Goal: Information Seeking & Learning: Learn about a topic

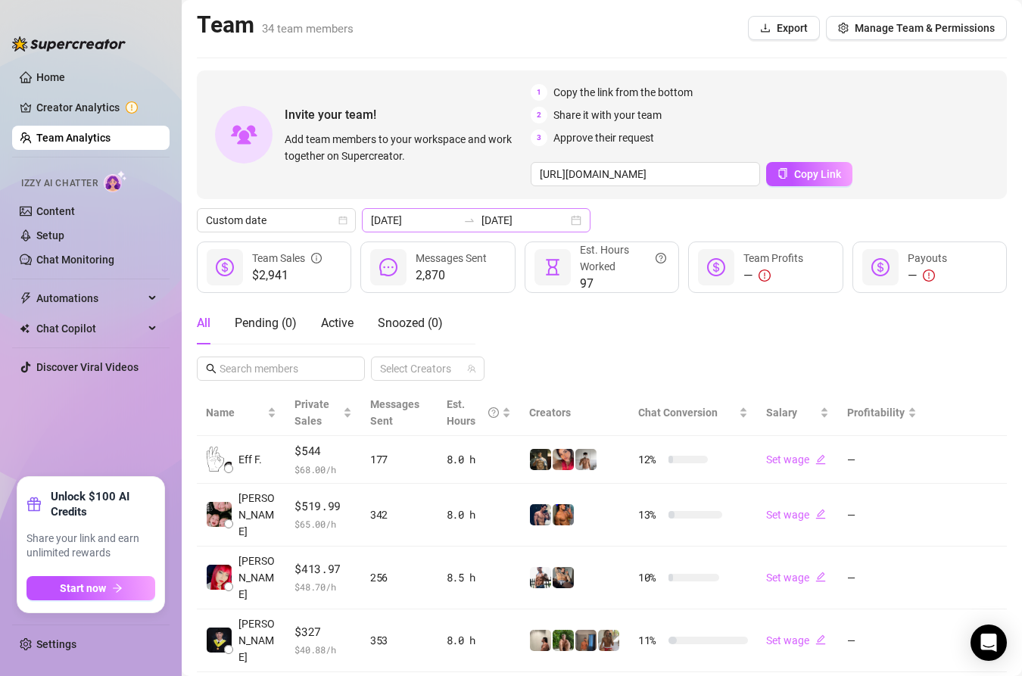
click at [458, 211] on div "2025-08-29 2025-08-29" at bounding box center [476, 220] width 229 height 24
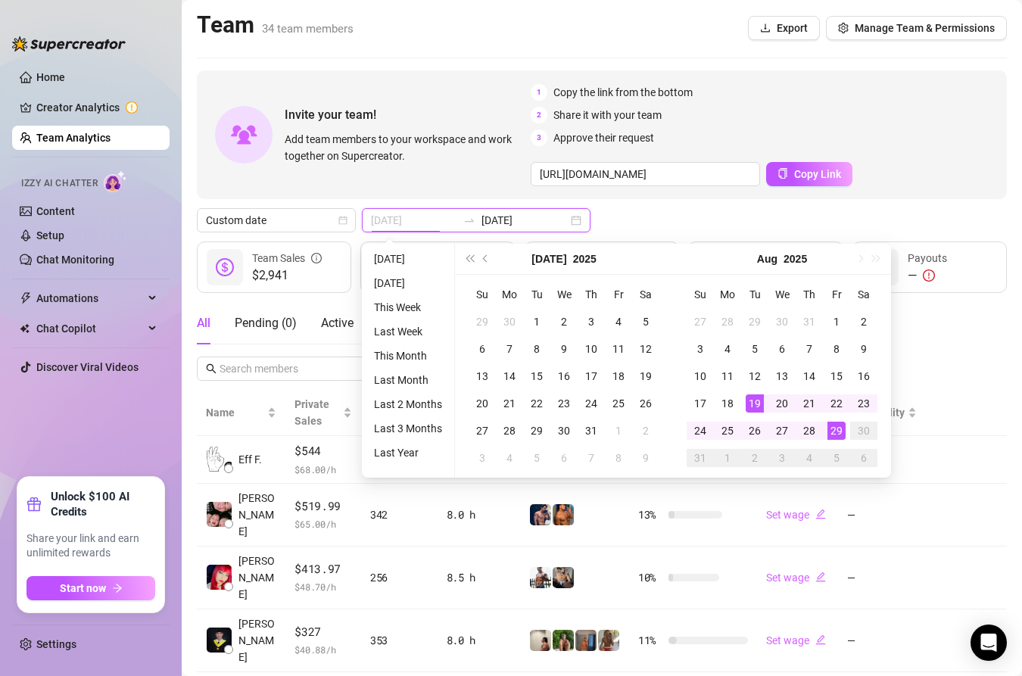
type input "[DATE]"
click at [838, 428] on div "29" at bounding box center [836, 431] width 18 height 18
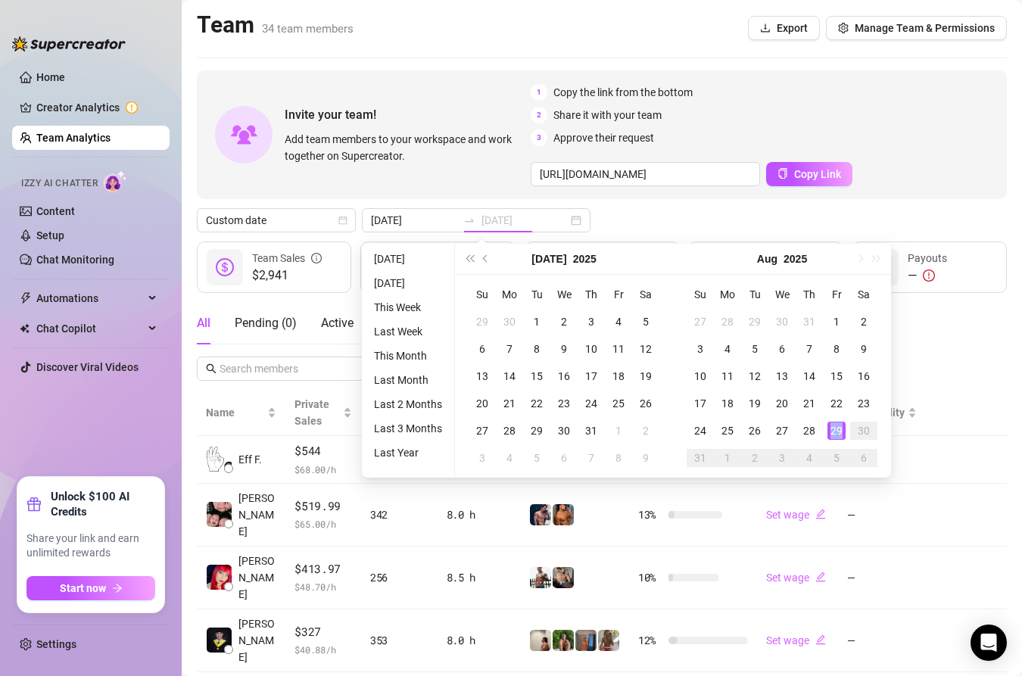
click at [838, 428] on div "29" at bounding box center [836, 431] width 18 height 18
click at [829, 421] on div "Salary" at bounding box center [797, 412] width 63 height 17
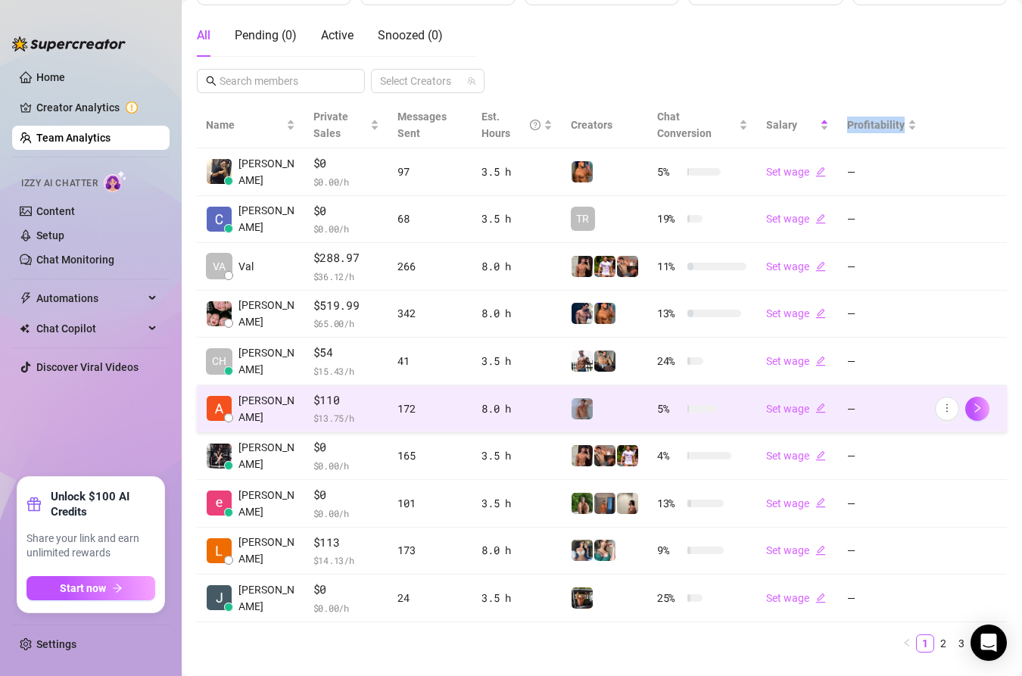
scroll to position [310, 0]
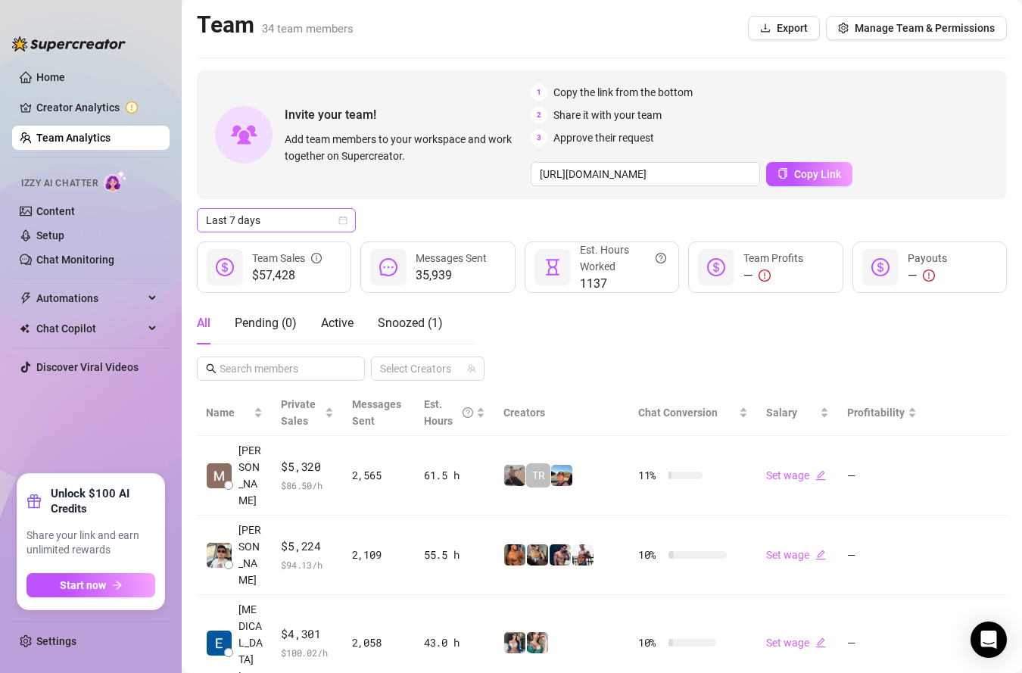
click at [283, 229] on span "Last 7 days" at bounding box center [276, 220] width 141 height 23
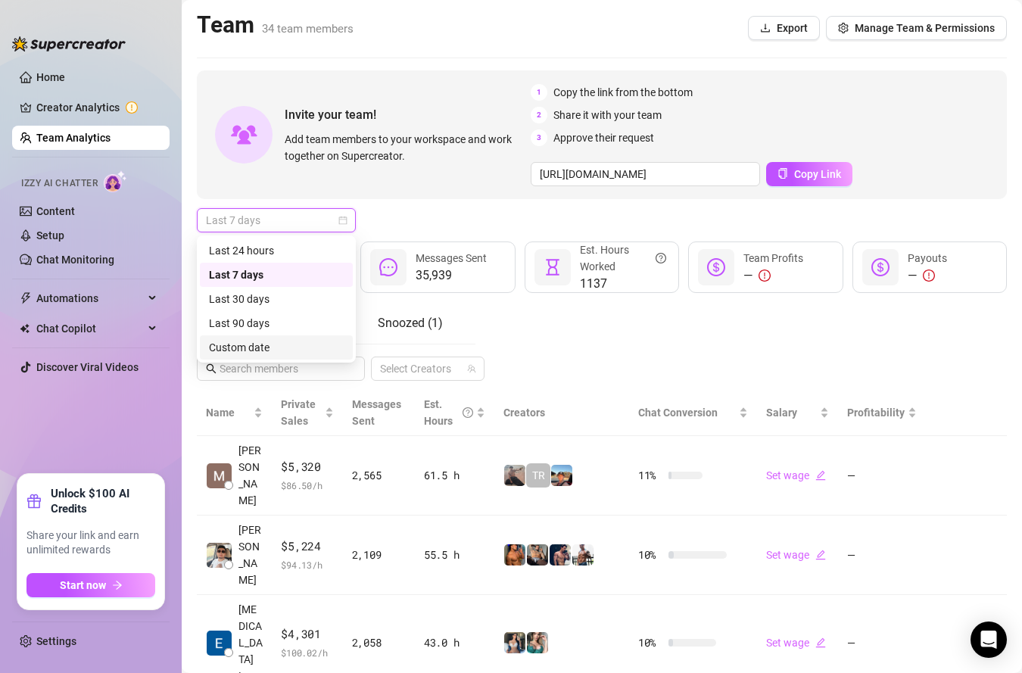
click at [298, 339] on div "Custom date" at bounding box center [276, 347] width 135 height 17
click at [298, 339] on div "All Pending ( 0 ) Active Snoozed ( 1 )" at bounding box center [320, 323] width 246 height 42
click at [293, 341] on div "Pending ( 0 )" at bounding box center [266, 323] width 62 height 42
click at [73, 132] on link "Team Analytics" at bounding box center [73, 138] width 74 height 12
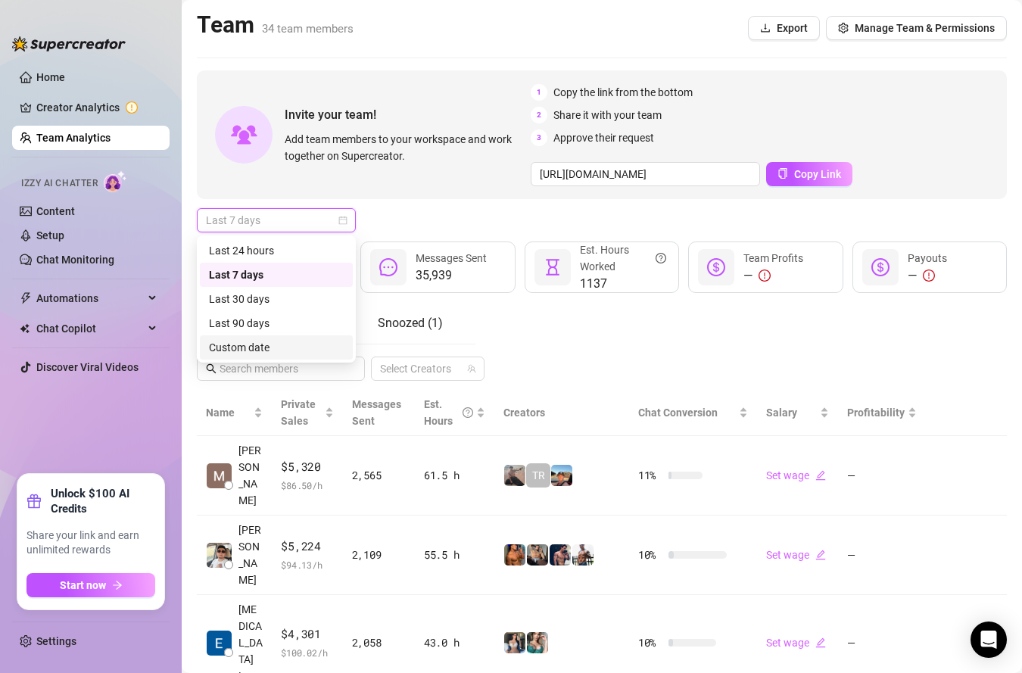
click at [73, 132] on link "Team Analytics" at bounding box center [73, 138] width 74 height 12
click at [76, 137] on link "Team Analytics" at bounding box center [73, 138] width 74 height 12
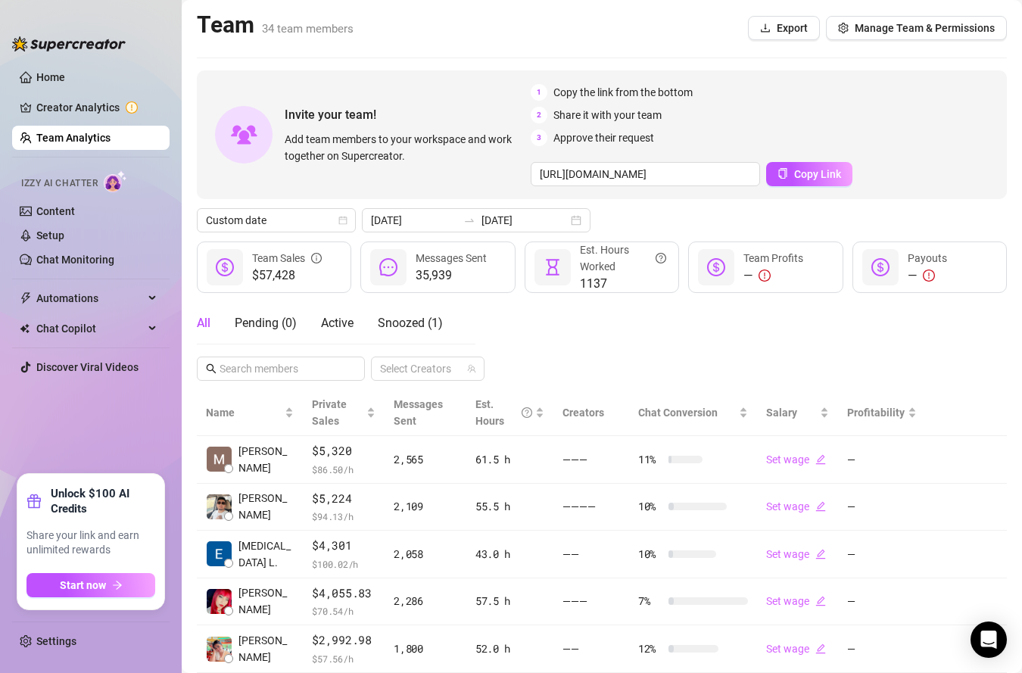
click at [99, 139] on link "Team Analytics" at bounding box center [73, 138] width 74 height 12
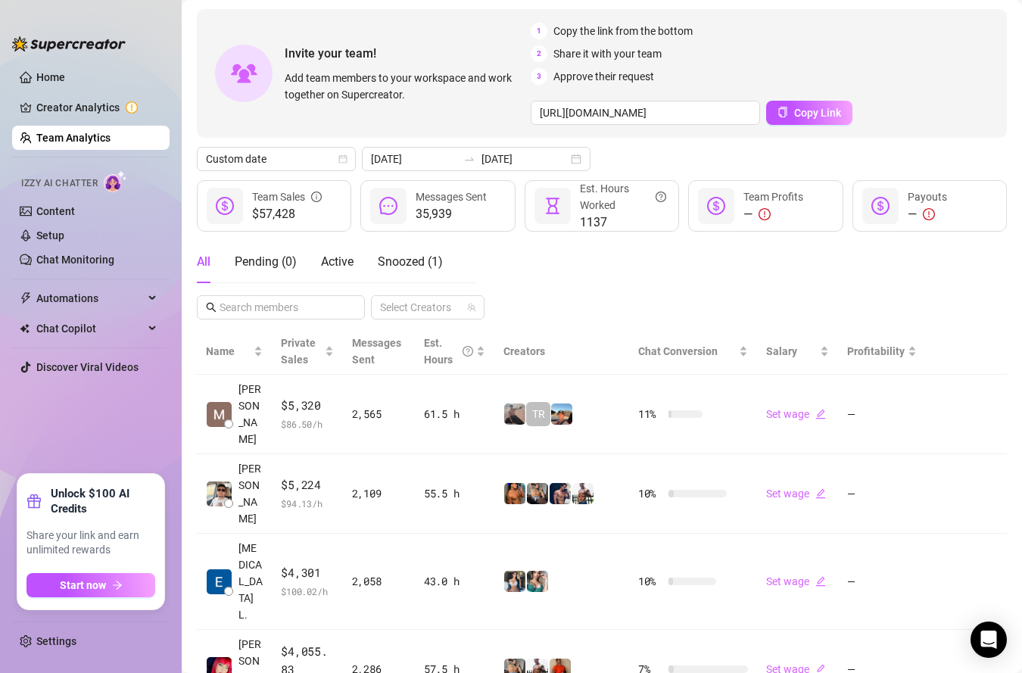
scroll to position [38, 0]
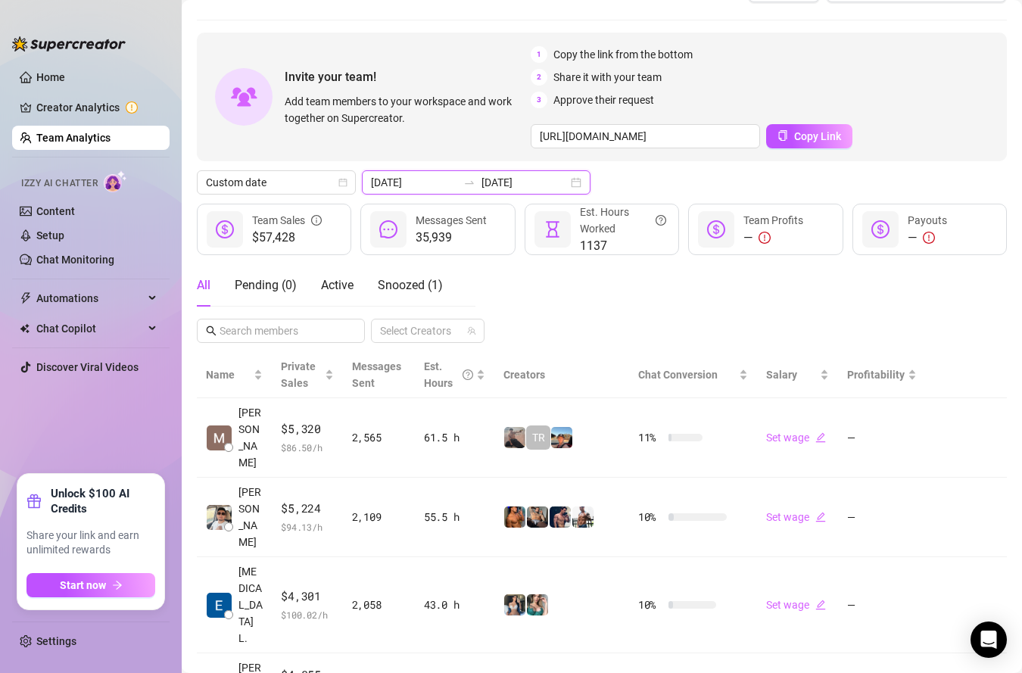
click at [427, 185] on input "[DATE]" at bounding box center [414, 182] width 86 height 17
click at [514, 176] on input "[DATE]" at bounding box center [524, 182] width 86 height 17
type input "[DATE]"
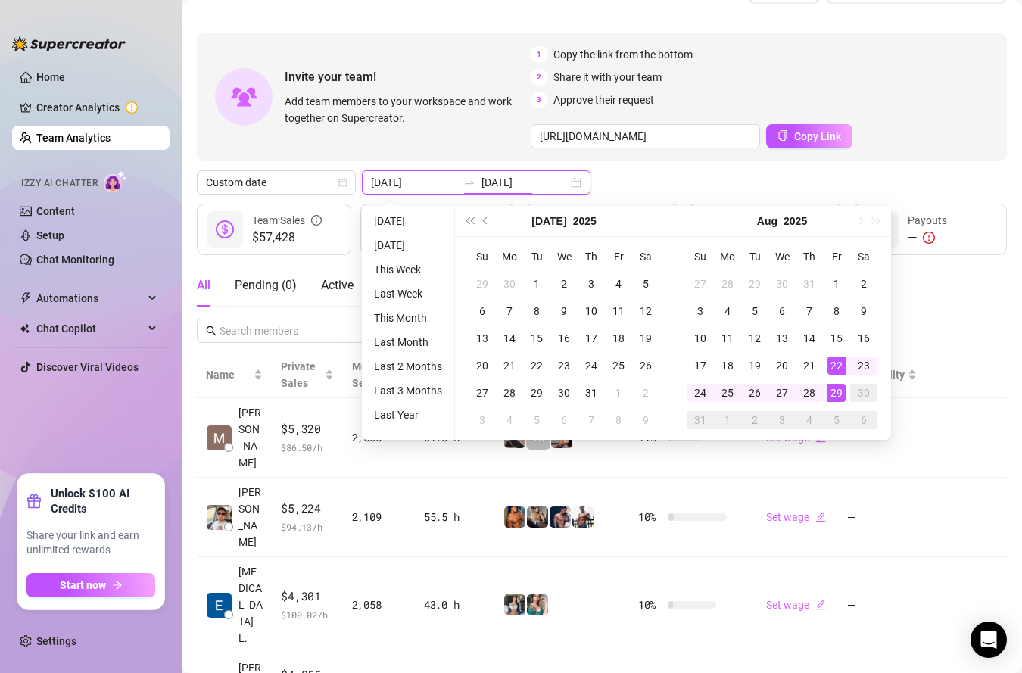
click at [463, 180] on icon "swap-right" at bounding box center [469, 182] width 12 height 12
type input "[DATE]"
click at [837, 392] on div "29" at bounding box center [836, 393] width 18 height 18
click at [829, 383] on div "Salary" at bounding box center [797, 374] width 63 height 17
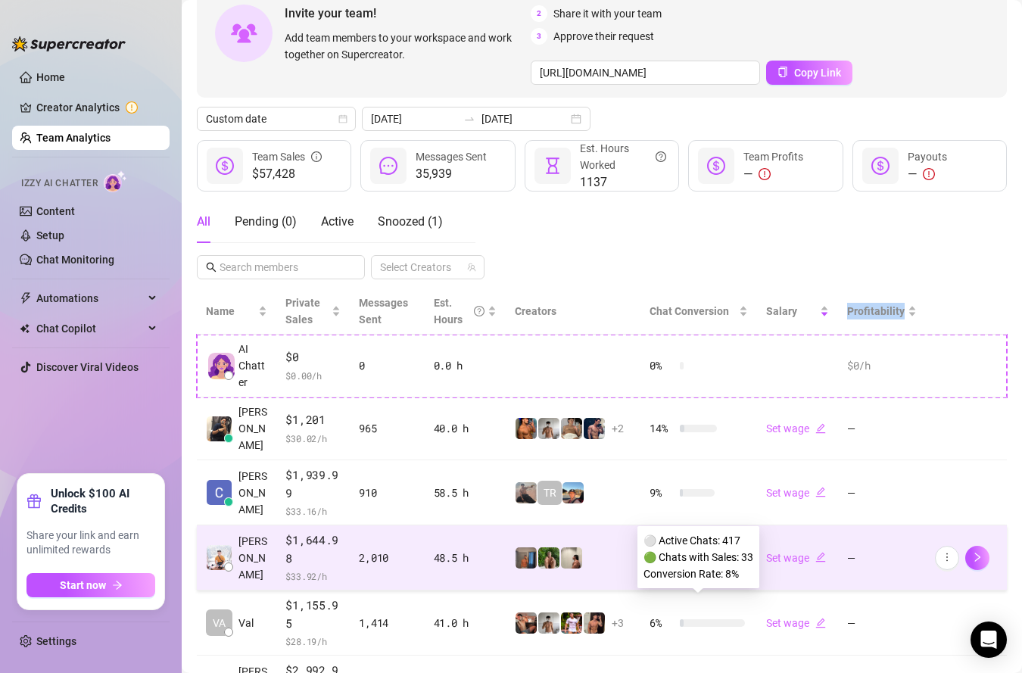
scroll to position [0, 0]
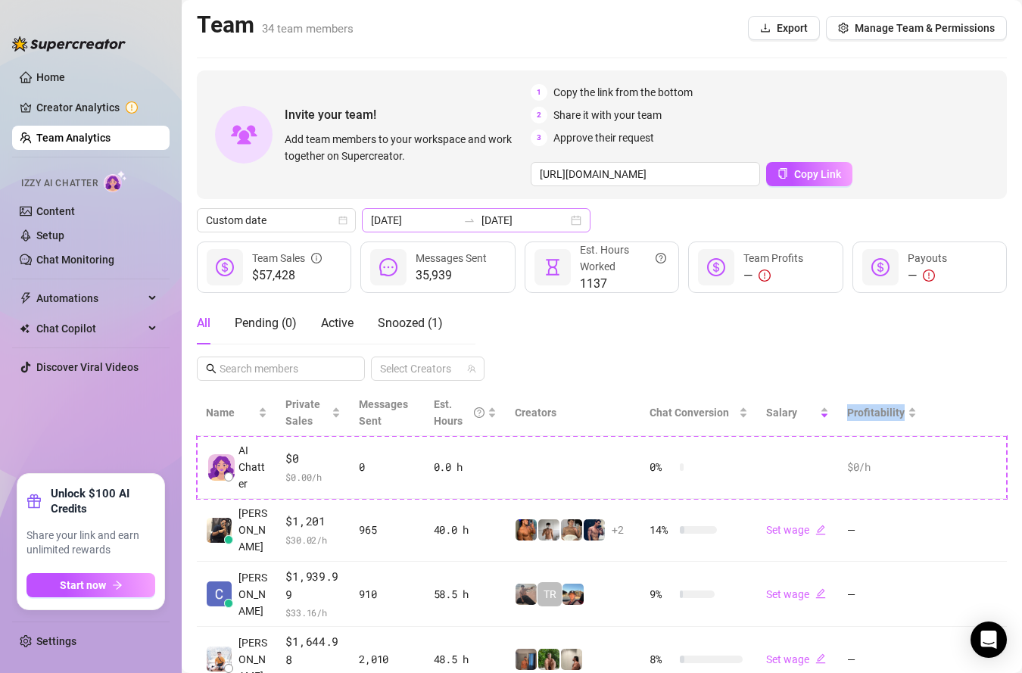
click at [463, 219] on icon "swap-right" at bounding box center [469, 220] width 12 height 12
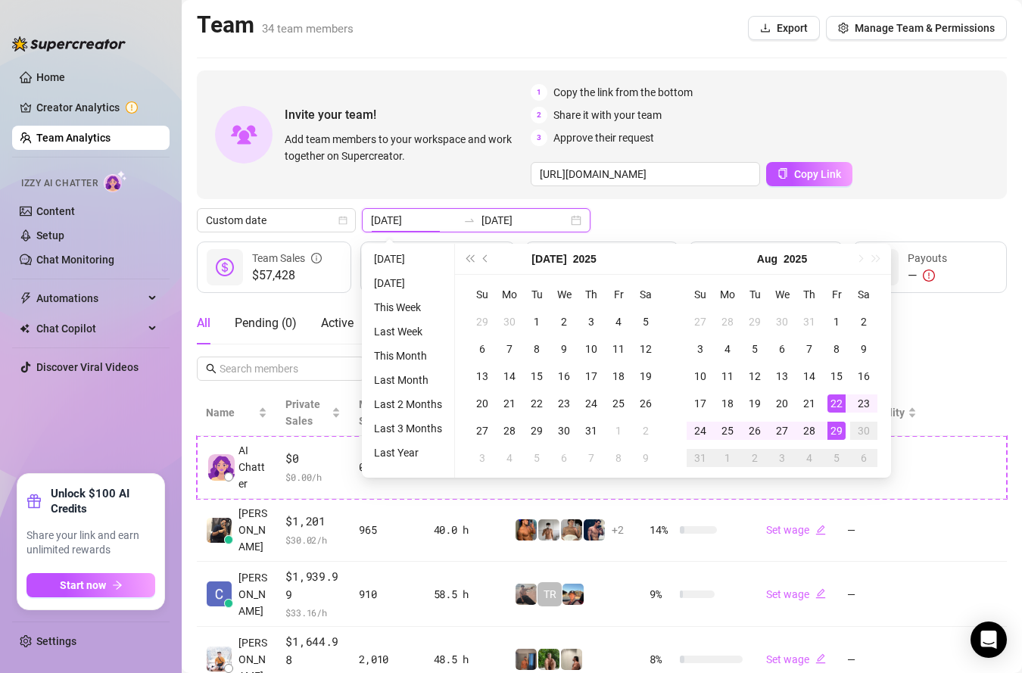
type input "[DATE]"
click at [490, 221] on input "[DATE]" at bounding box center [524, 220] width 86 height 17
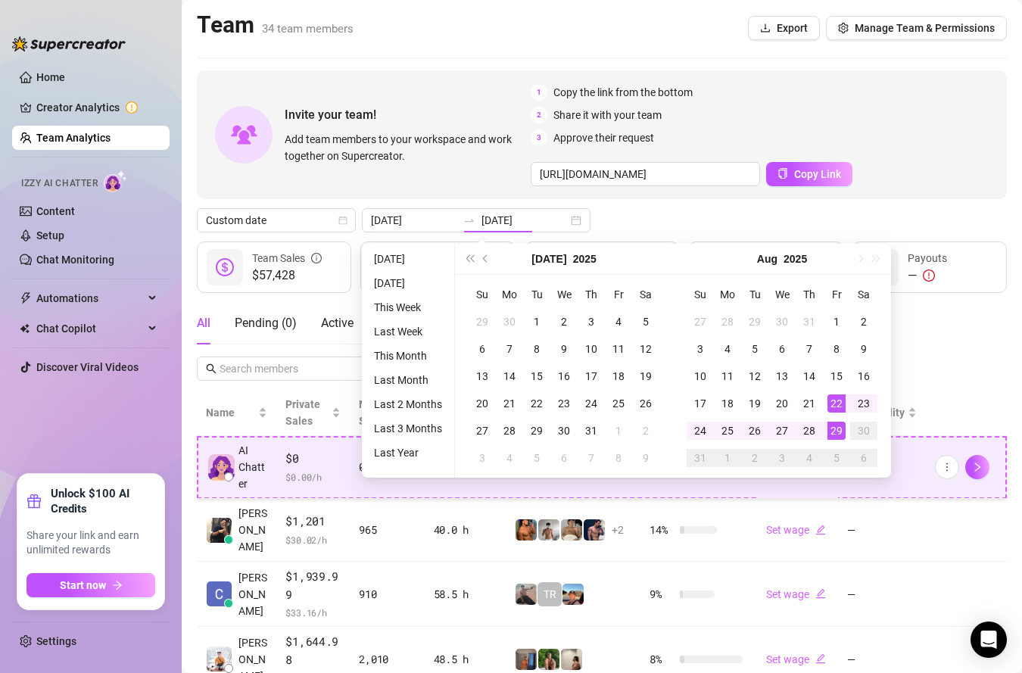
click at [837, 433] on div "29" at bounding box center [836, 431] width 18 height 18
click at [829, 421] on div "Salary" at bounding box center [797, 412] width 63 height 17
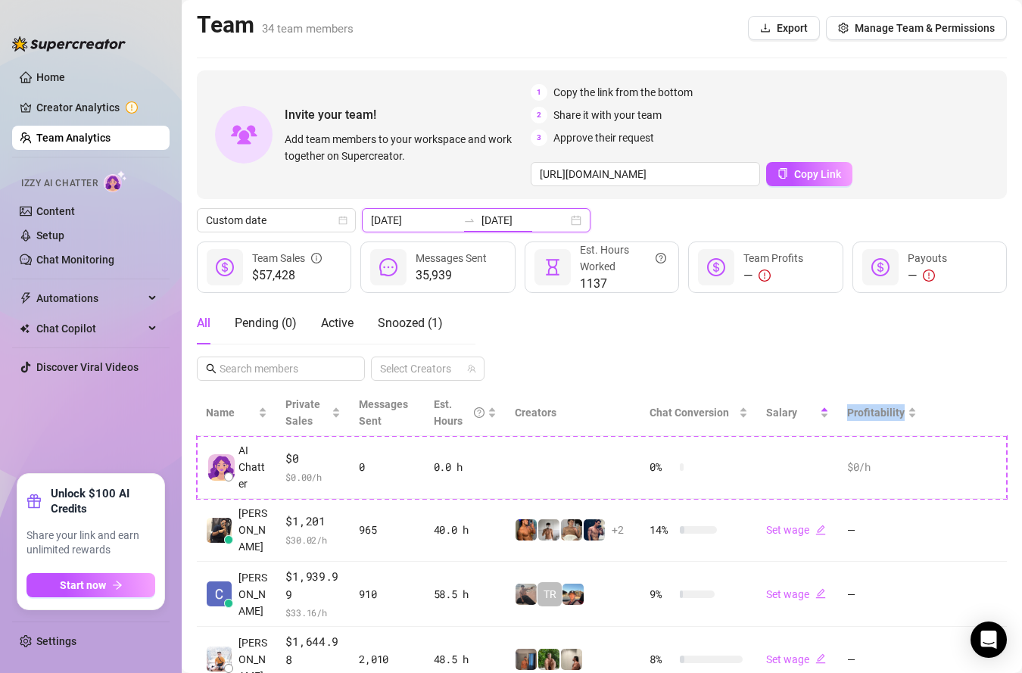
click at [507, 219] on input "[DATE]" at bounding box center [524, 220] width 86 height 17
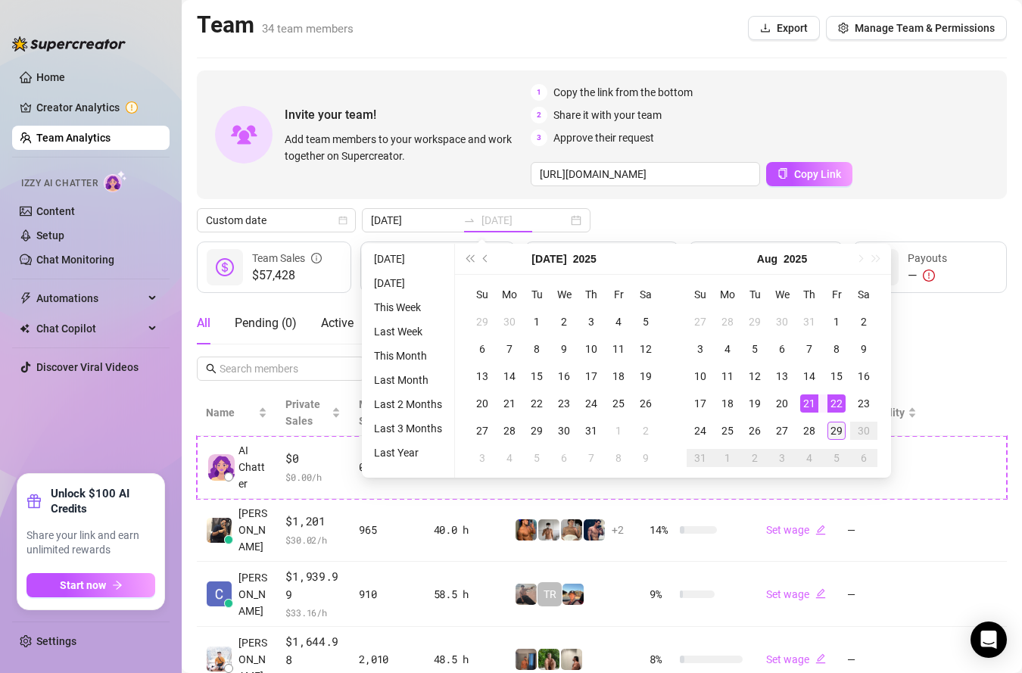
click at [839, 431] on div "29" at bounding box center [836, 431] width 18 height 18
click at [829, 421] on div "Salary" at bounding box center [797, 412] width 63 height 17
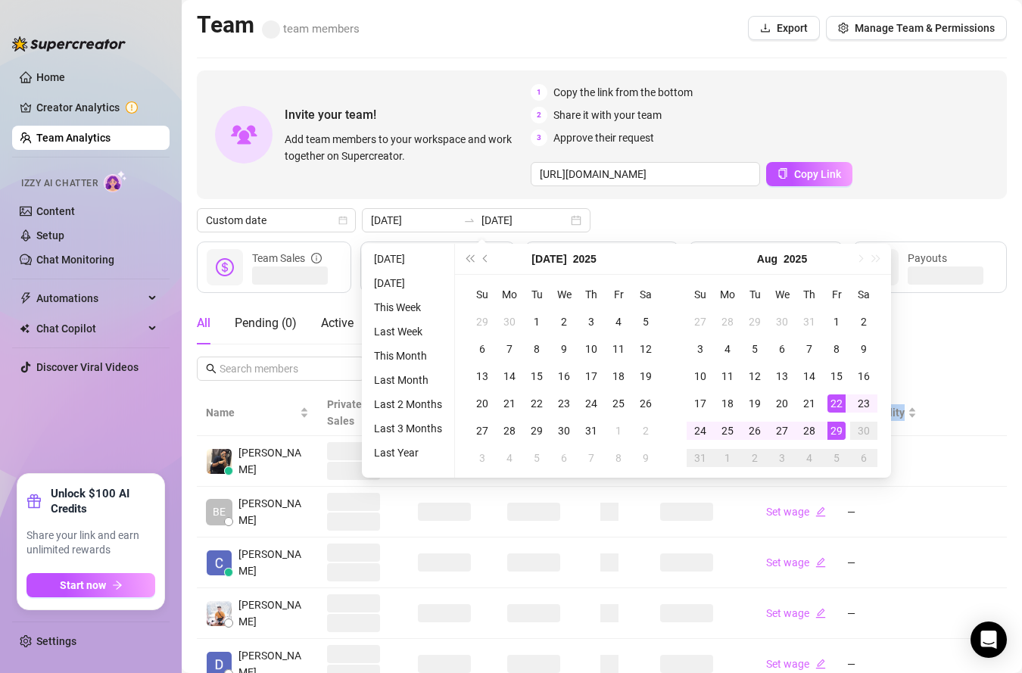
type input "[DATE]"
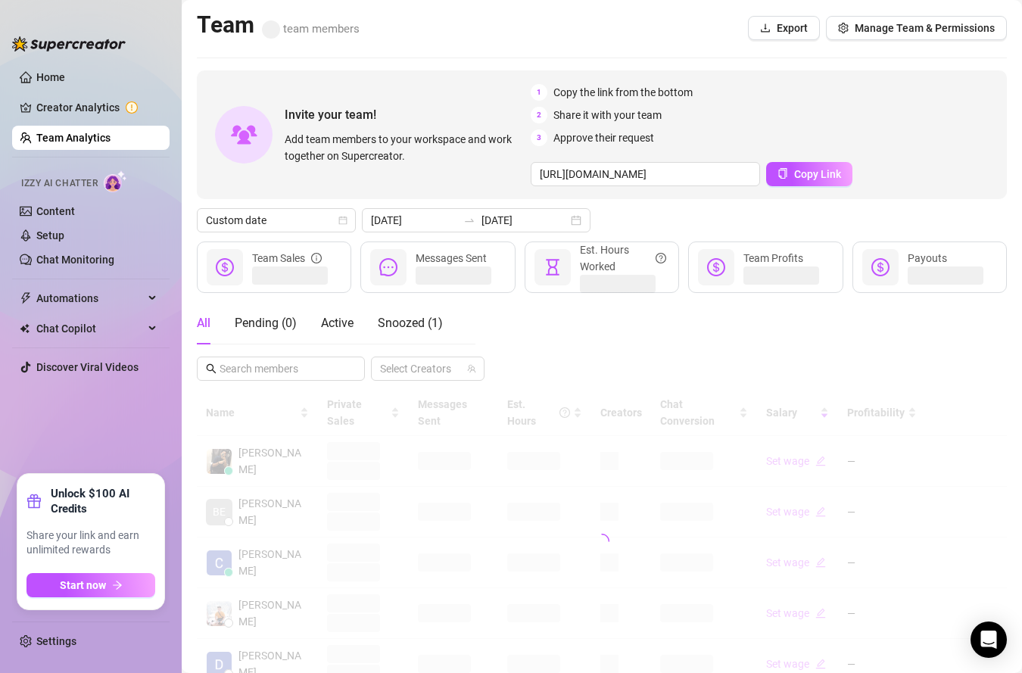
type input "[DATE]"
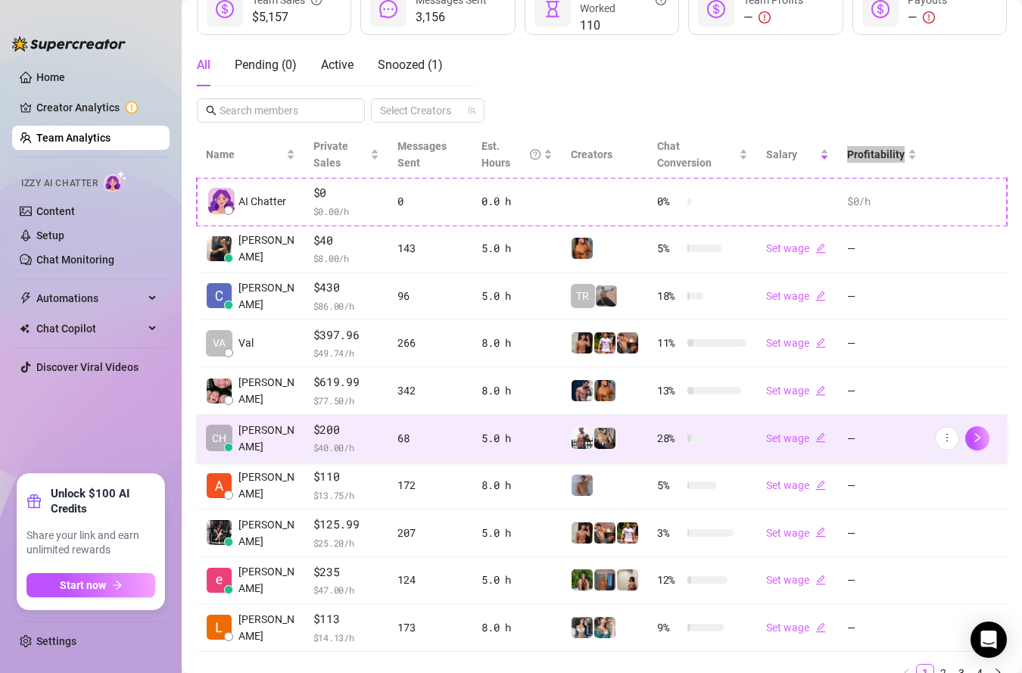
scroll to position [324, 0]
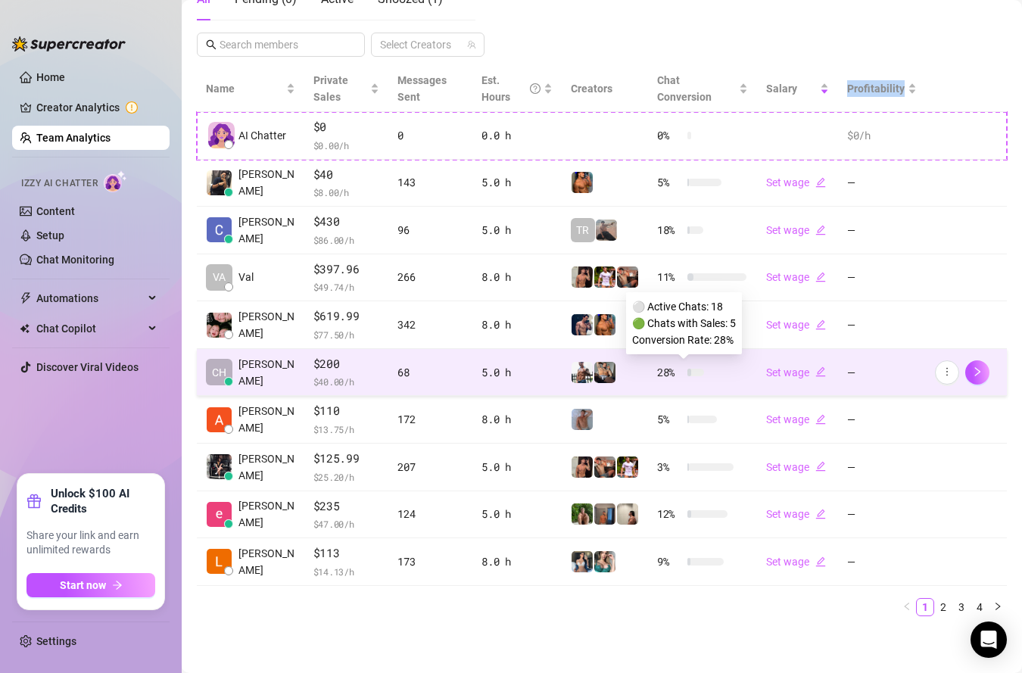
click at [700, 374] on div at bounding box center [695, 373] width 17 height 8
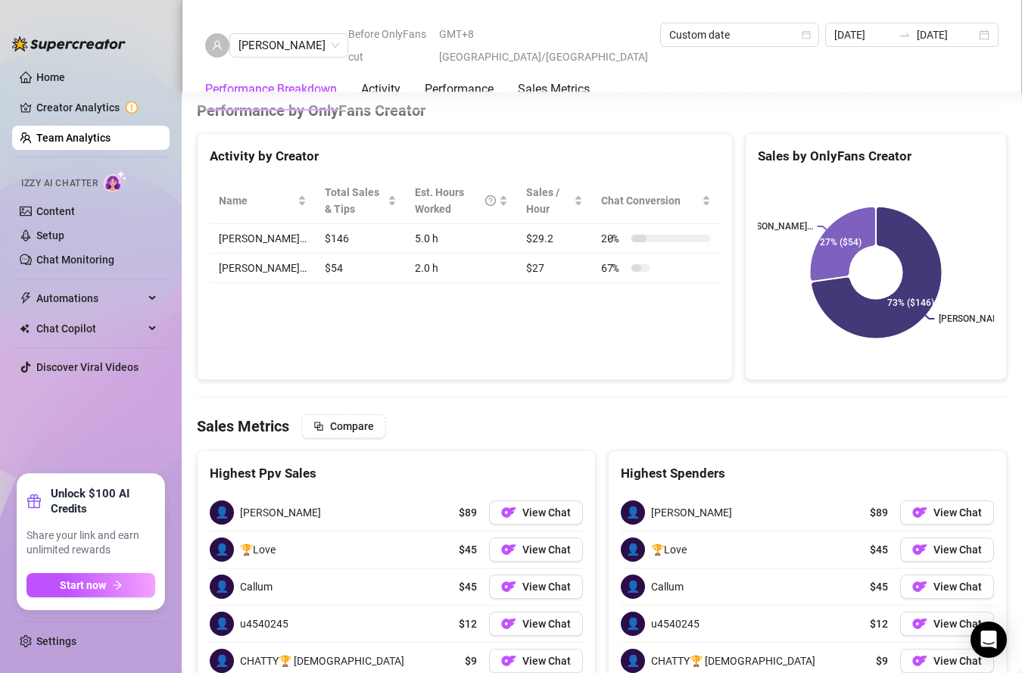
scroll to position [1825, 0]
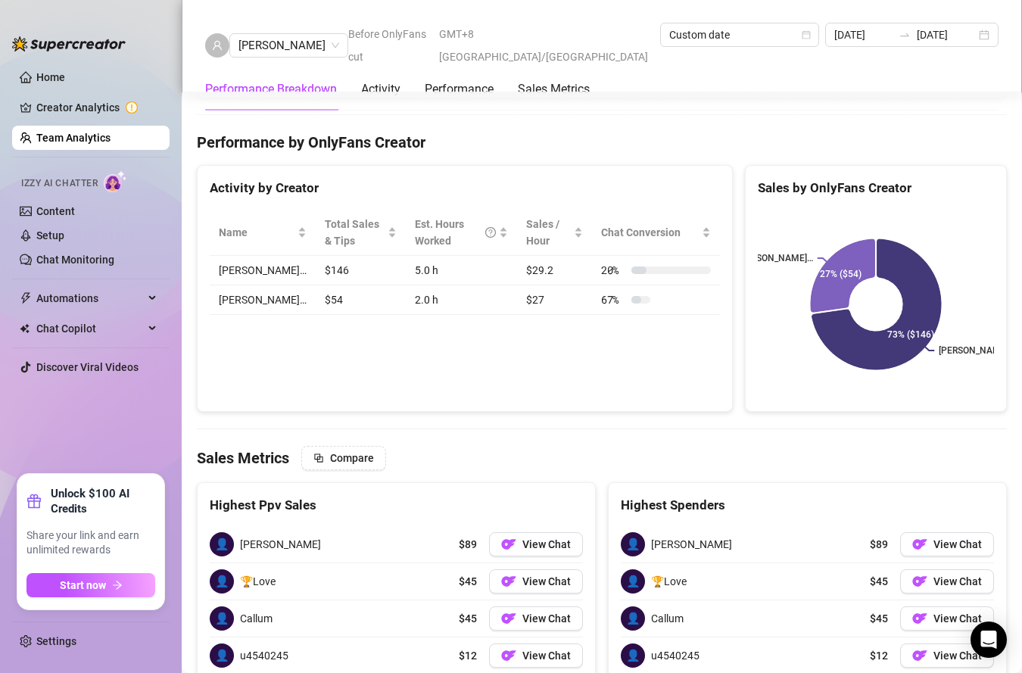
click at [58, 135] on link "Team Analytics" at bounding box center [73, 138] width 74 height 12
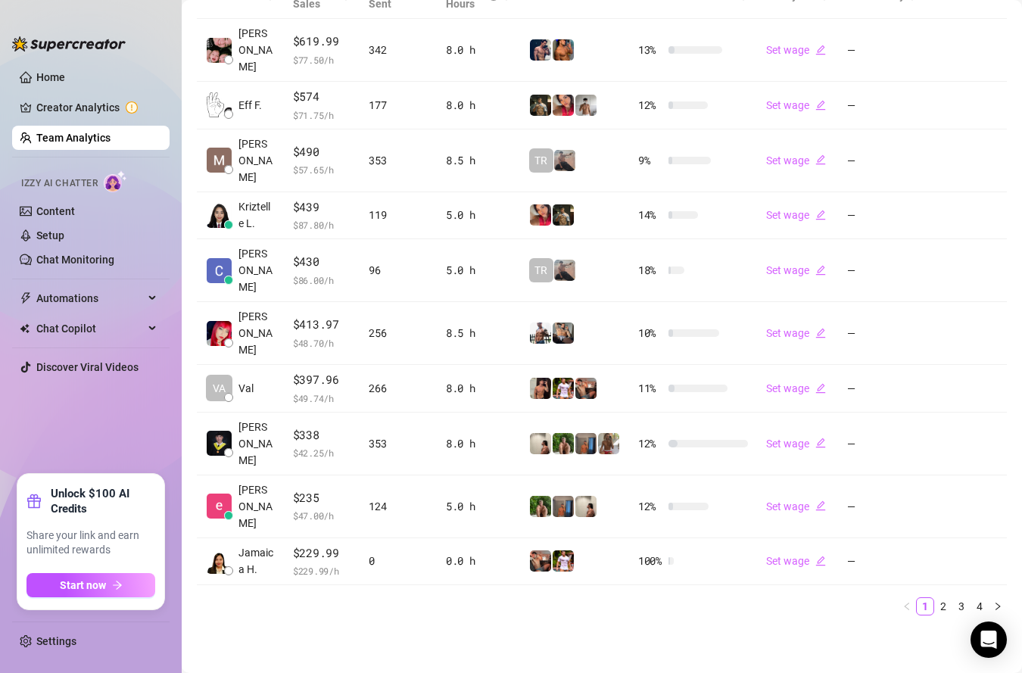
scroll to position [324, 0]
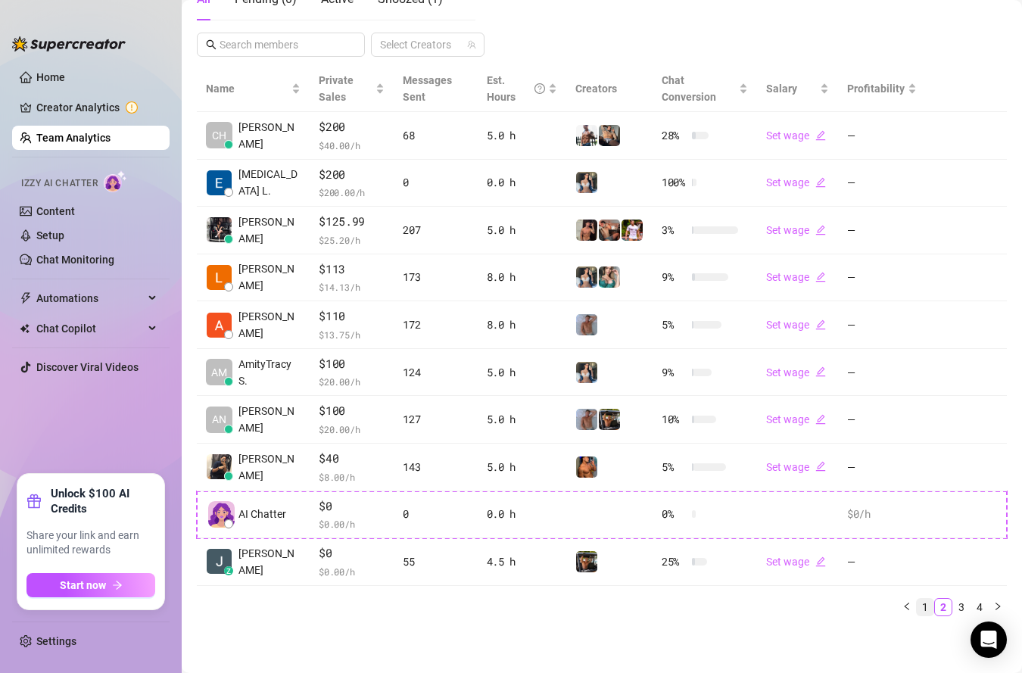
click at [921, 603] on link "1" at bounding box center [925, 607] width 17 height 17
